Goal: Find specific page/section: Find specific page/section

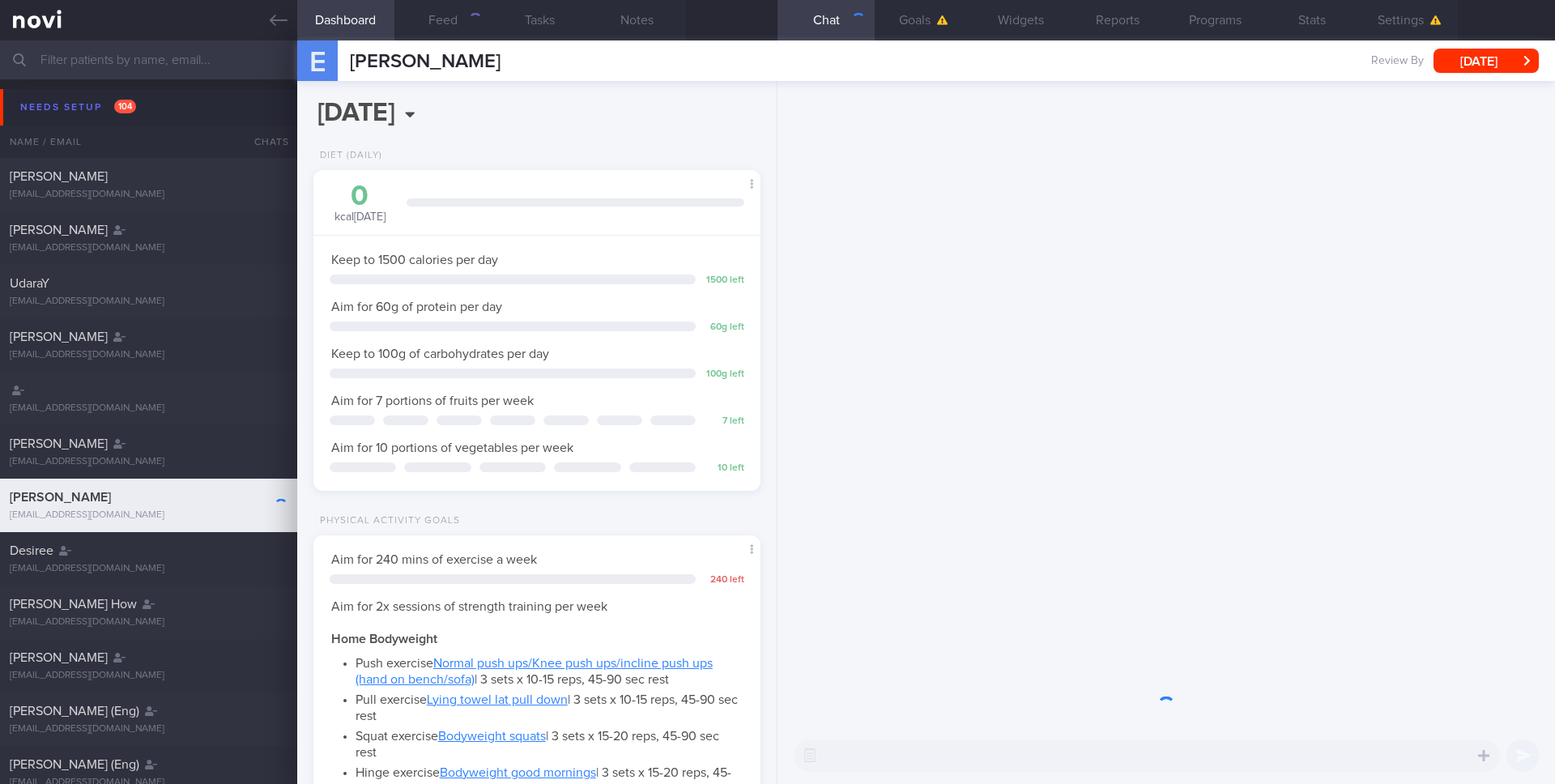
scroll to position [212, 425]
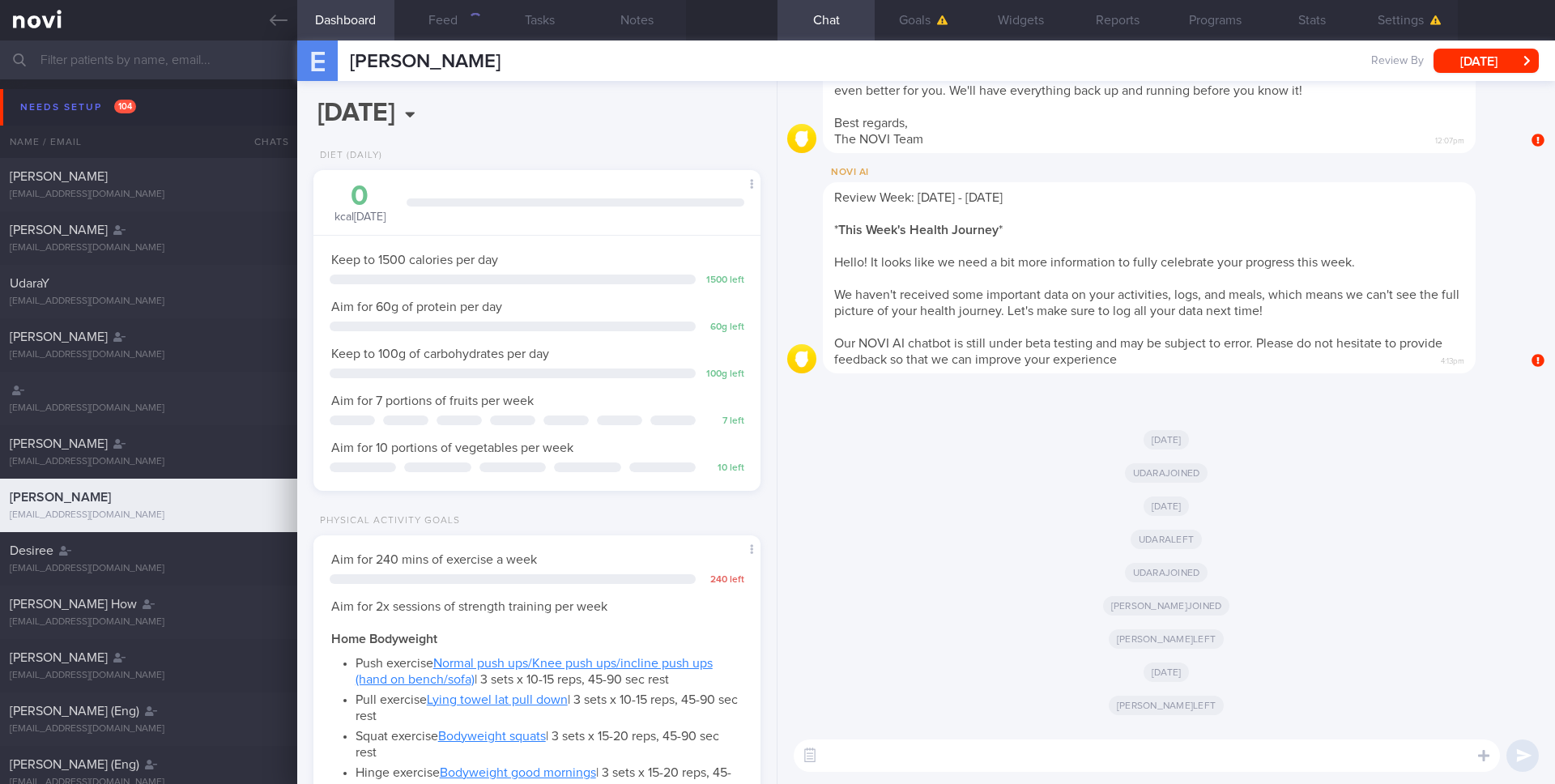
click at [207, 63] on input "text" at bounding box center [778, 59] width 1555 height 39
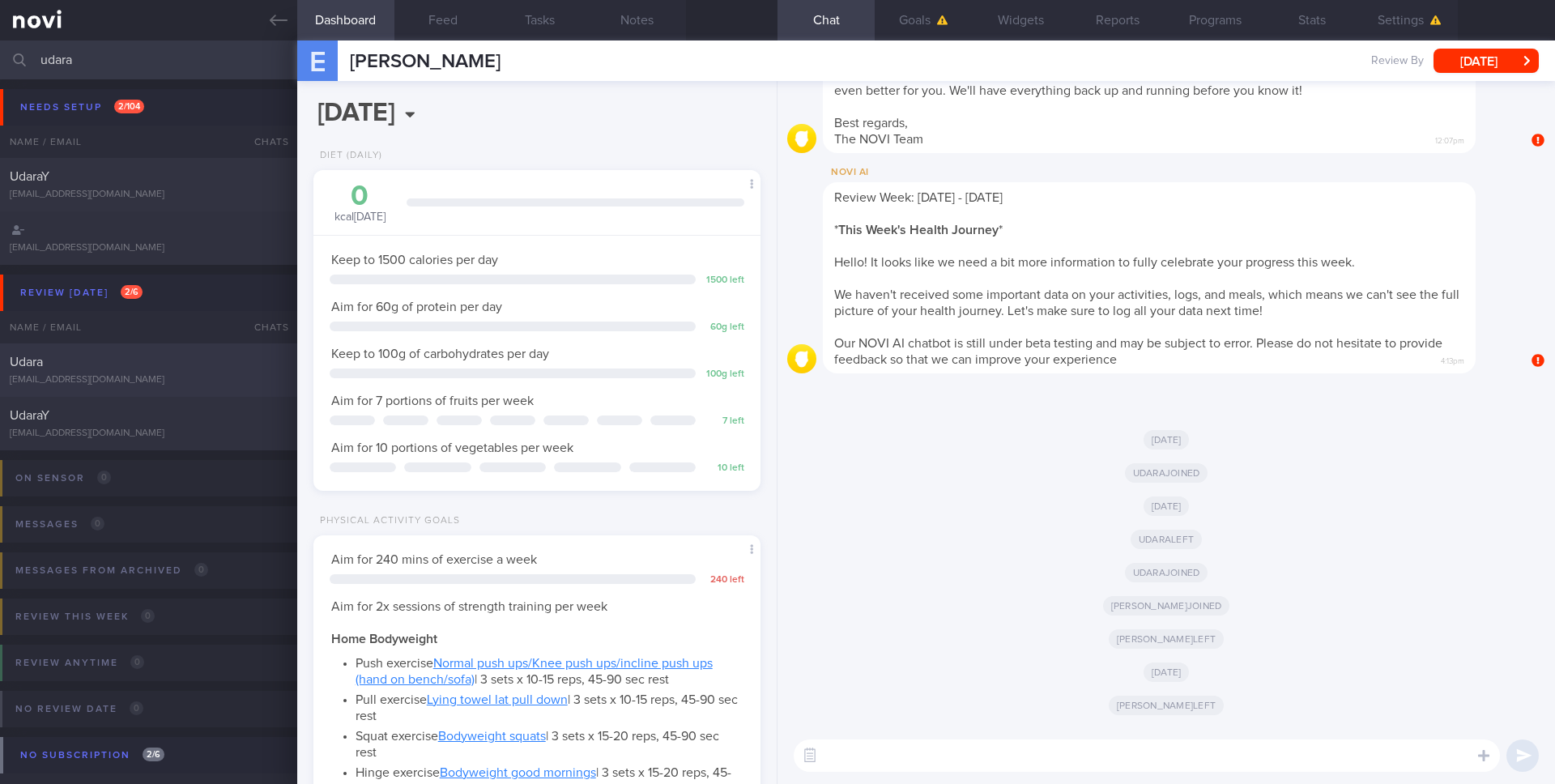
type input "udara"
click at [211, 367] on div "Udara" at bounding box center [146, 361] width 274 height 16
type input "Sample summary"
select select "4"
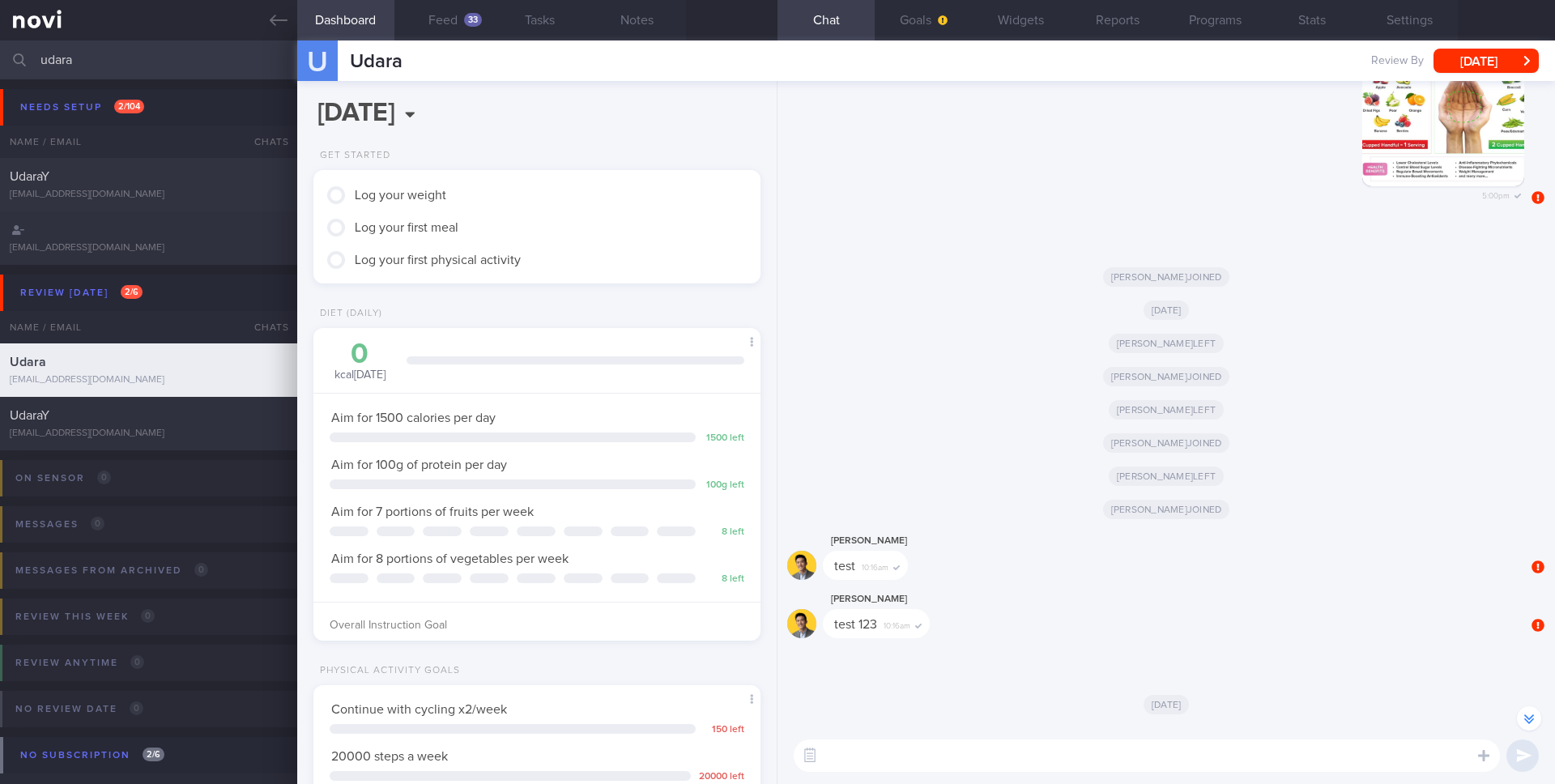
scroll to position [-16620, 0]
